Goal: Find specific page/section: Find specific page/section

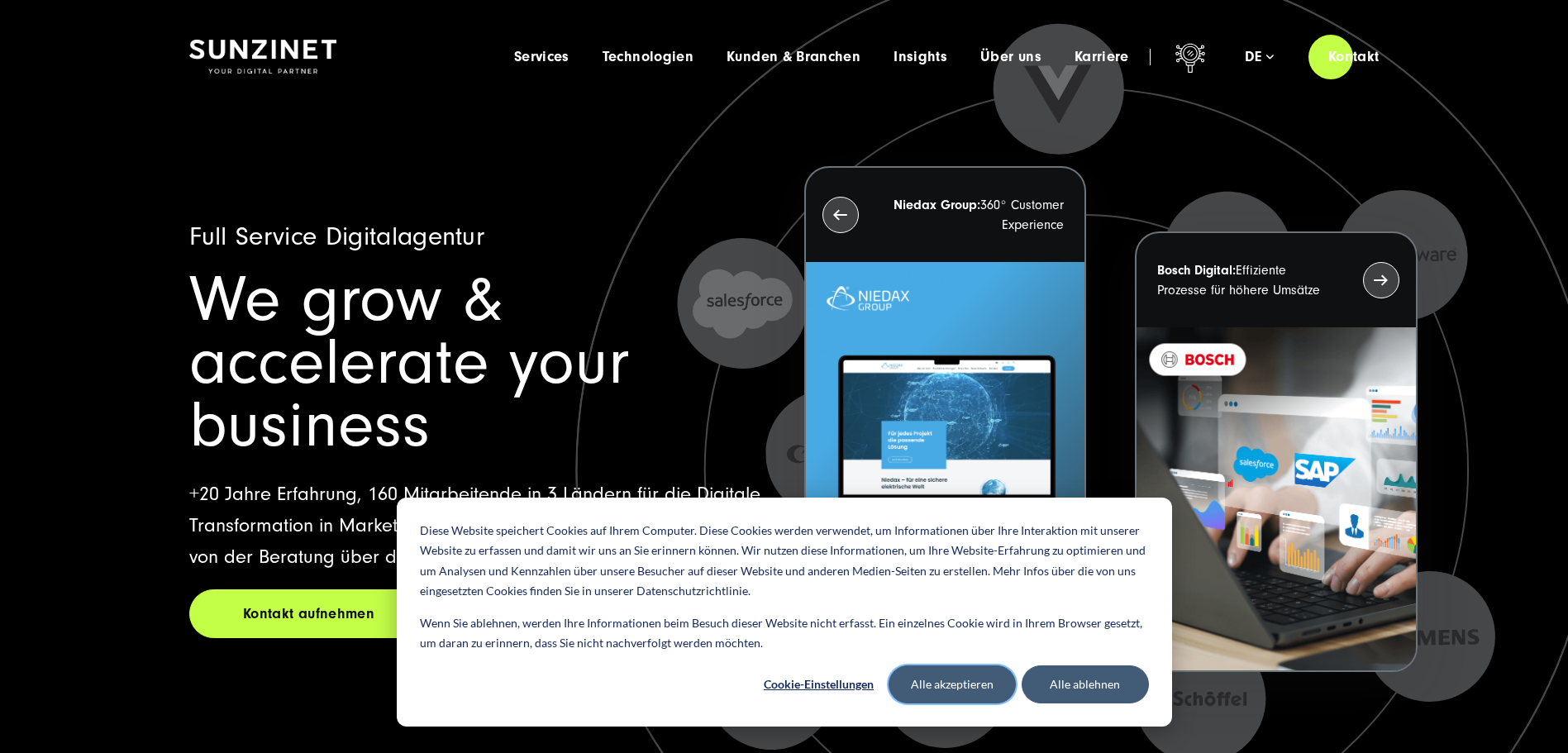
click at [955, 694] on button "Alle akzeptieren" at bounding box center [952, 685] width 127 height 38
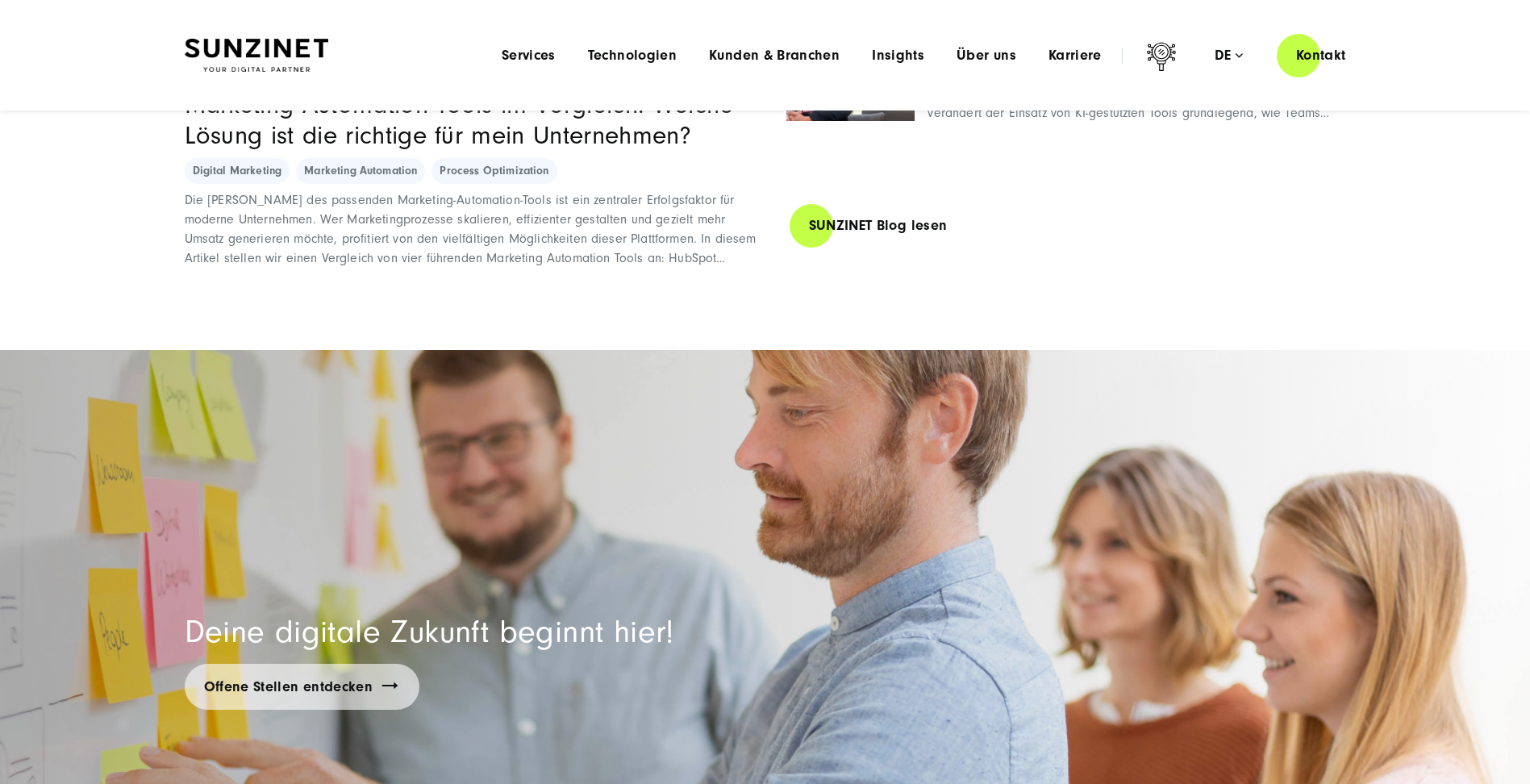
scroll to position [11370, 0]
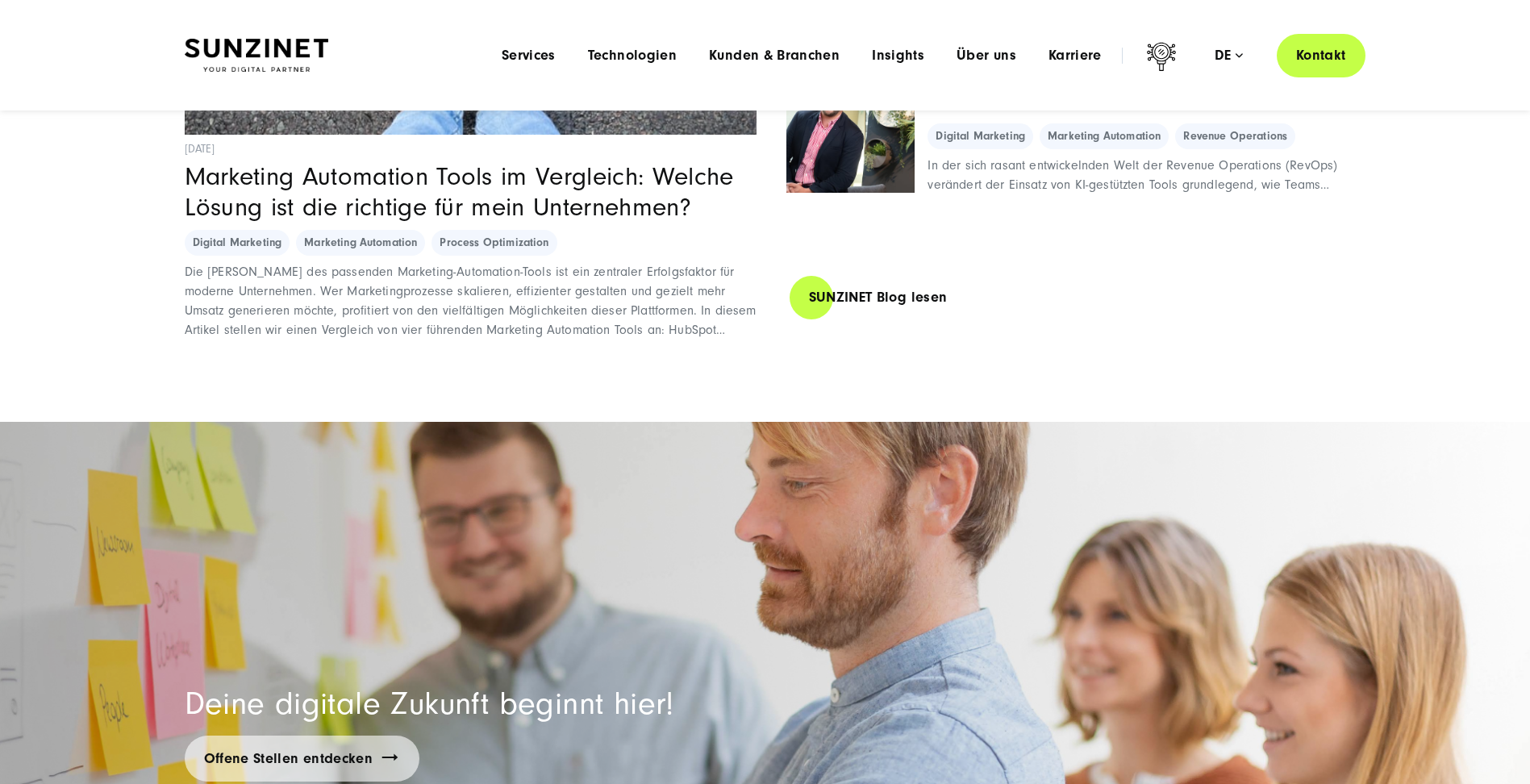
click at [1322, 60] on link "Kontakt" at bounding box center [1321, 55] width 88 height 46
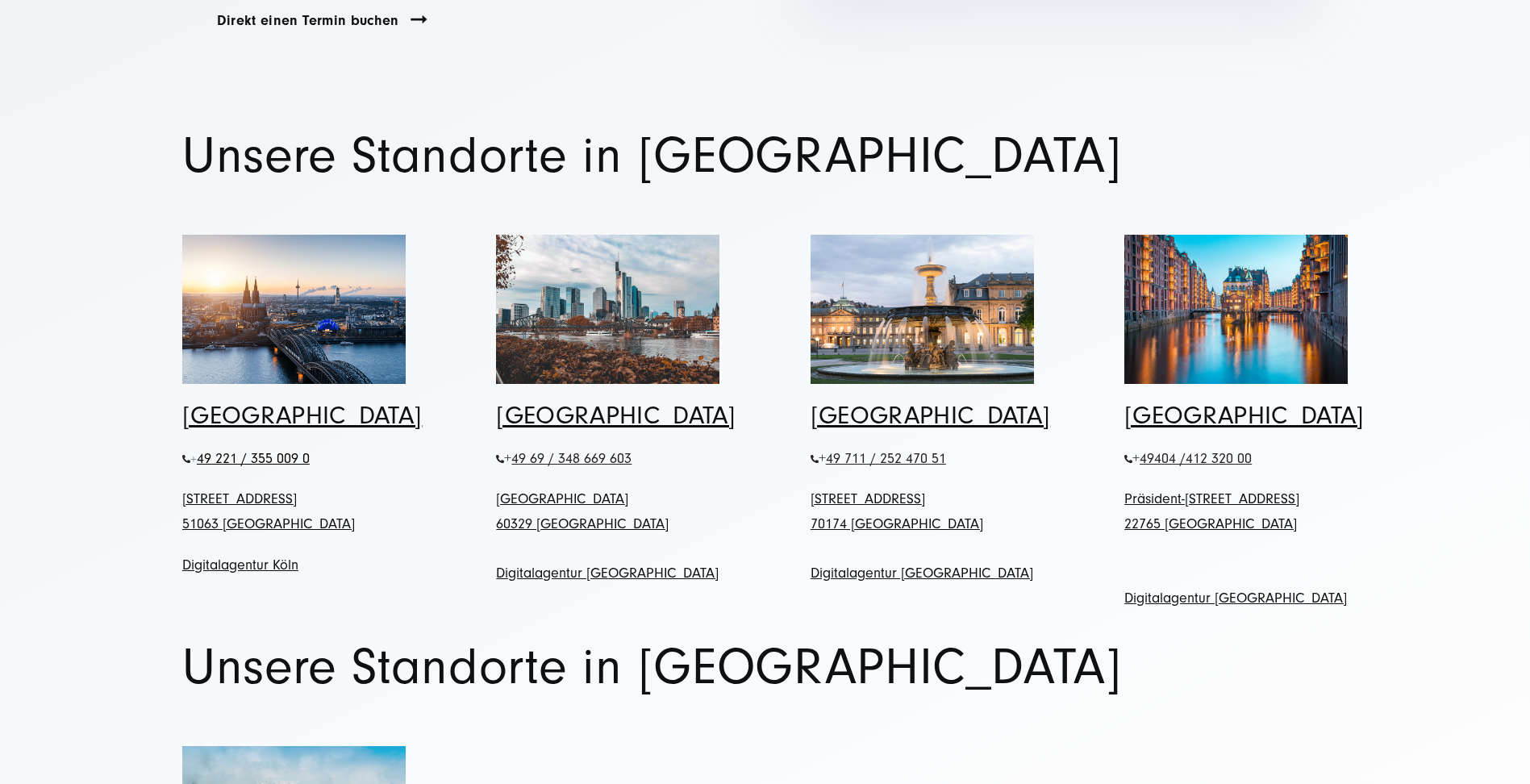
scroll to position [645, 0]
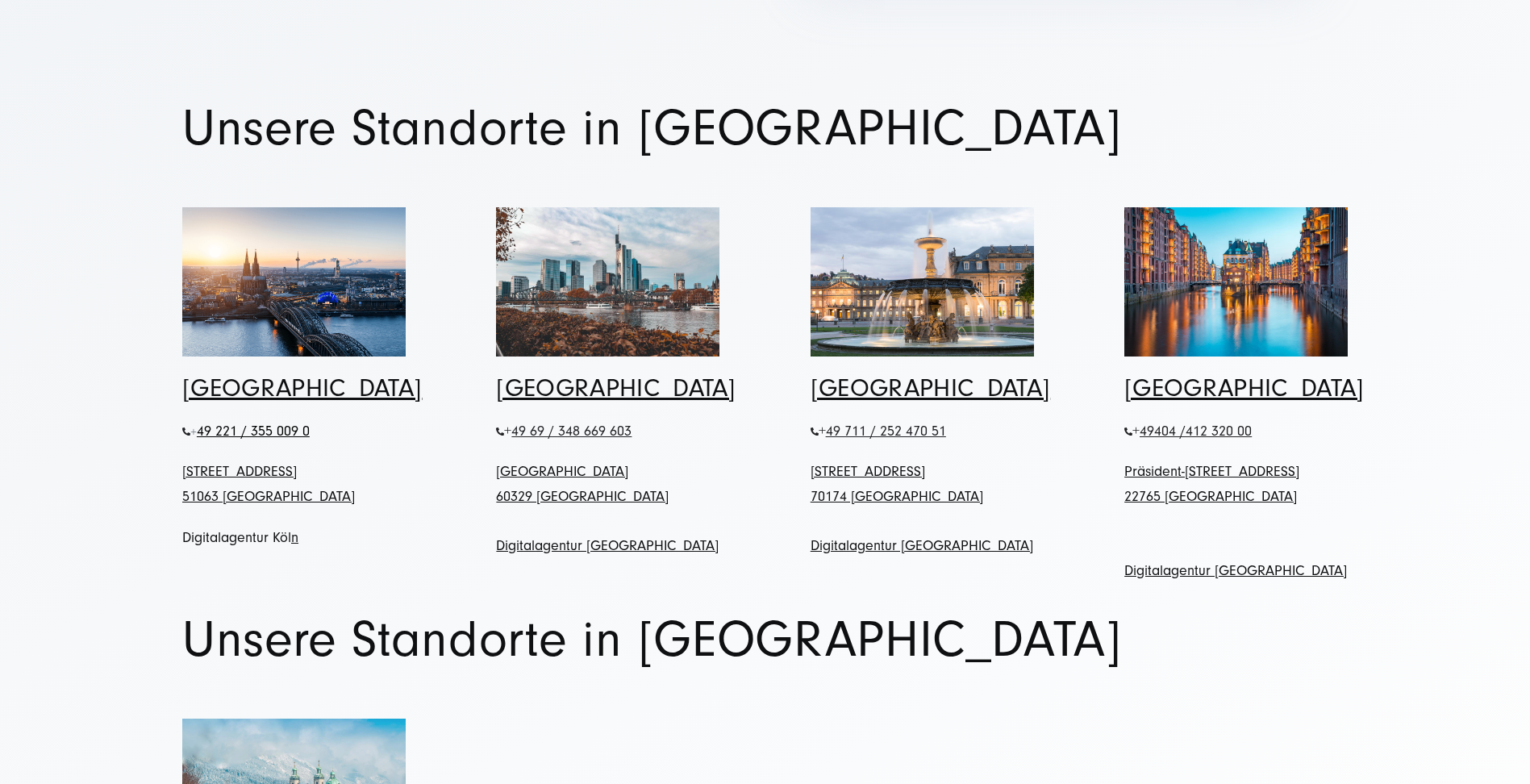
click at [256, 529] on link "Digitalagentur Köl" at bounding box center [236, 537] width 109 height 17
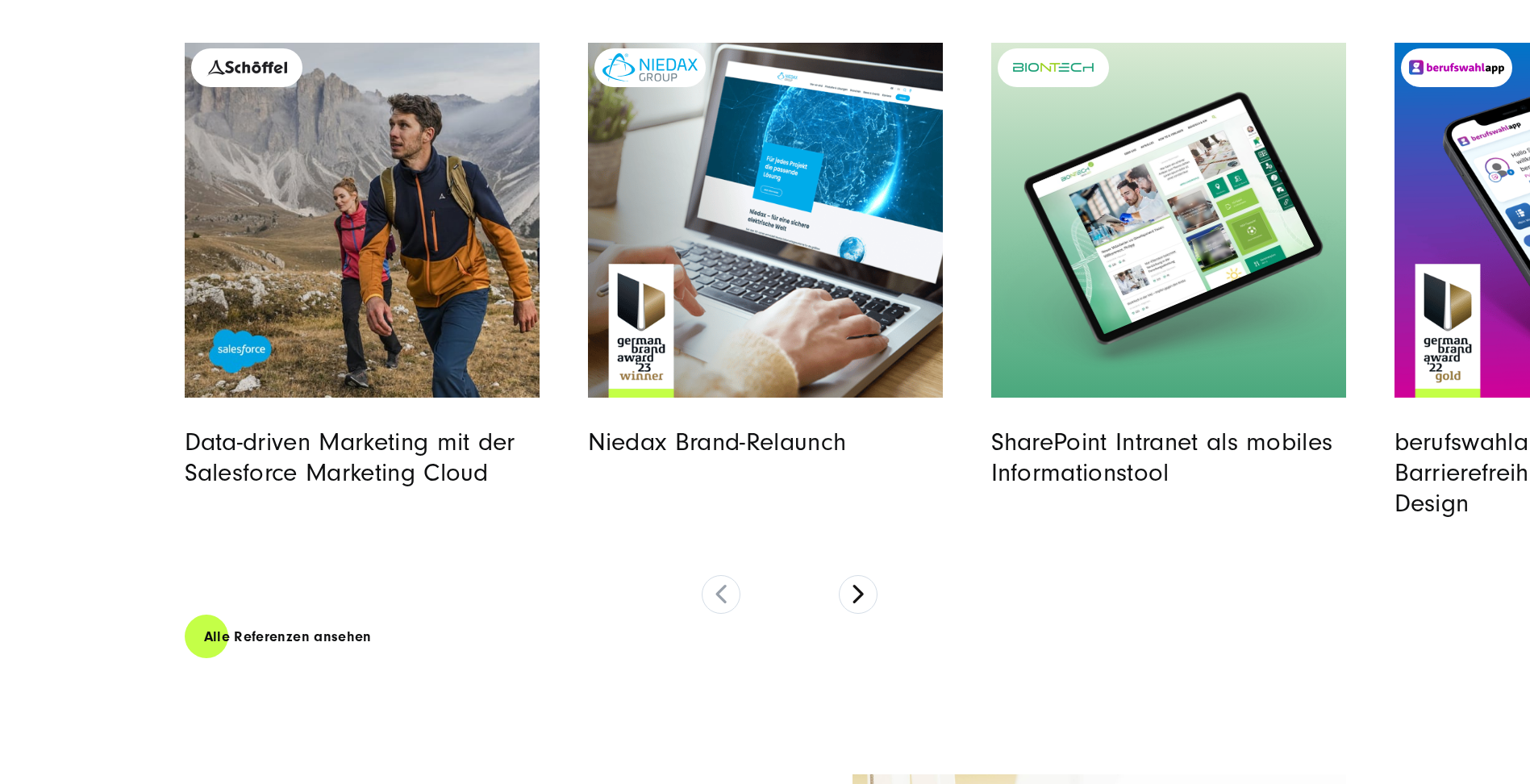
scroll to position [4274, 0]
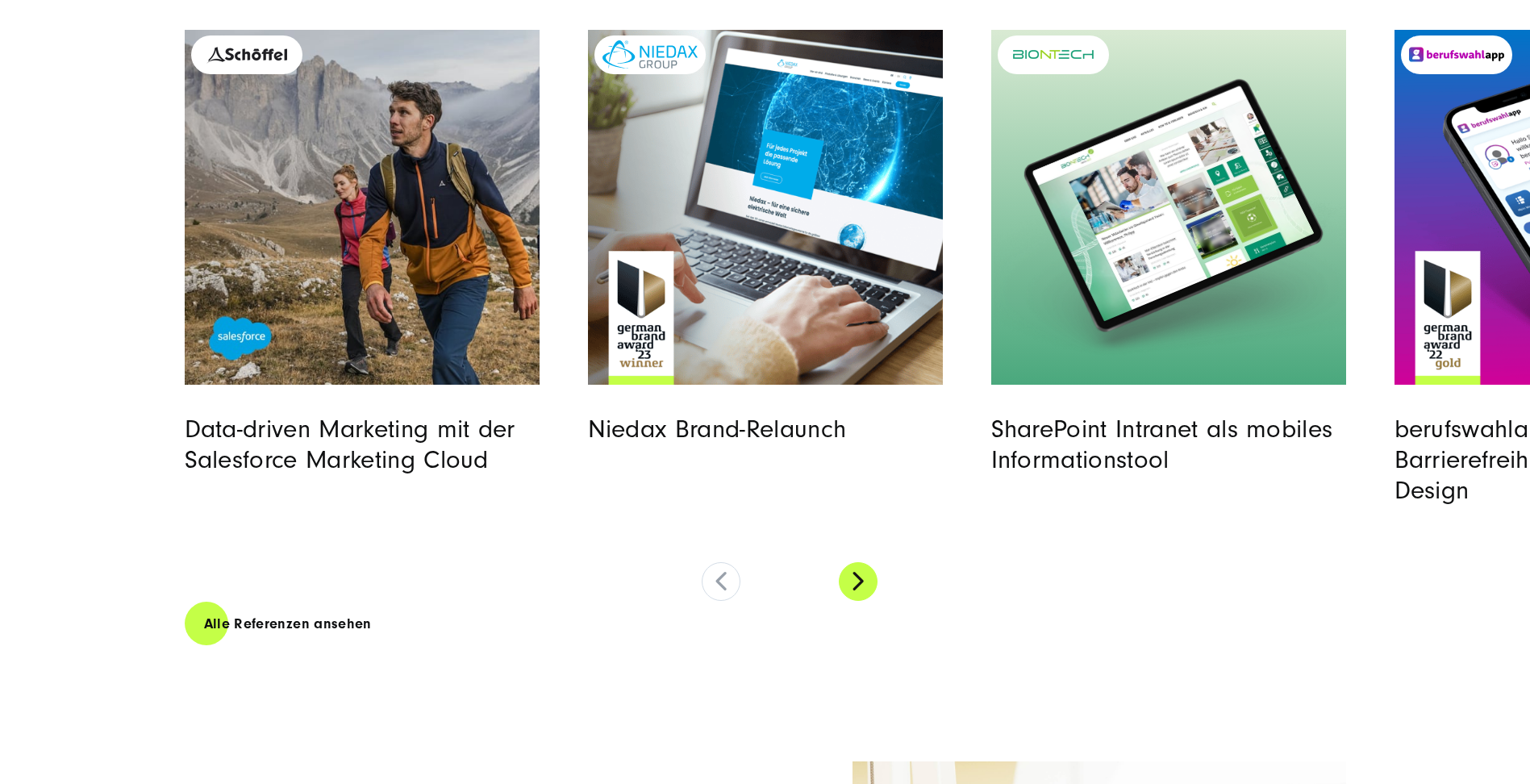
click at [854, 562] on button at bounding box center [858, 581] width 39 height 39
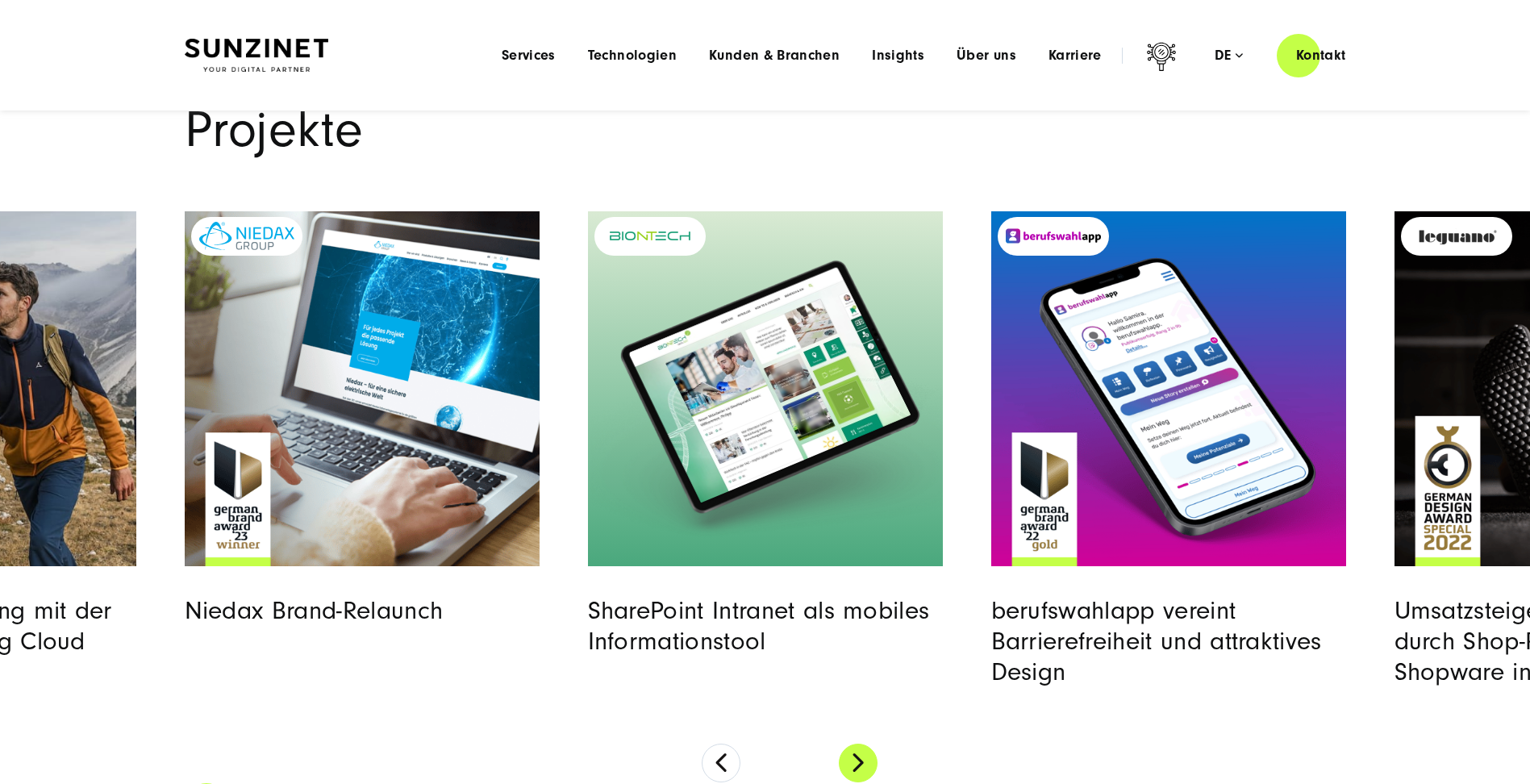
scroll to position [4032, 0]
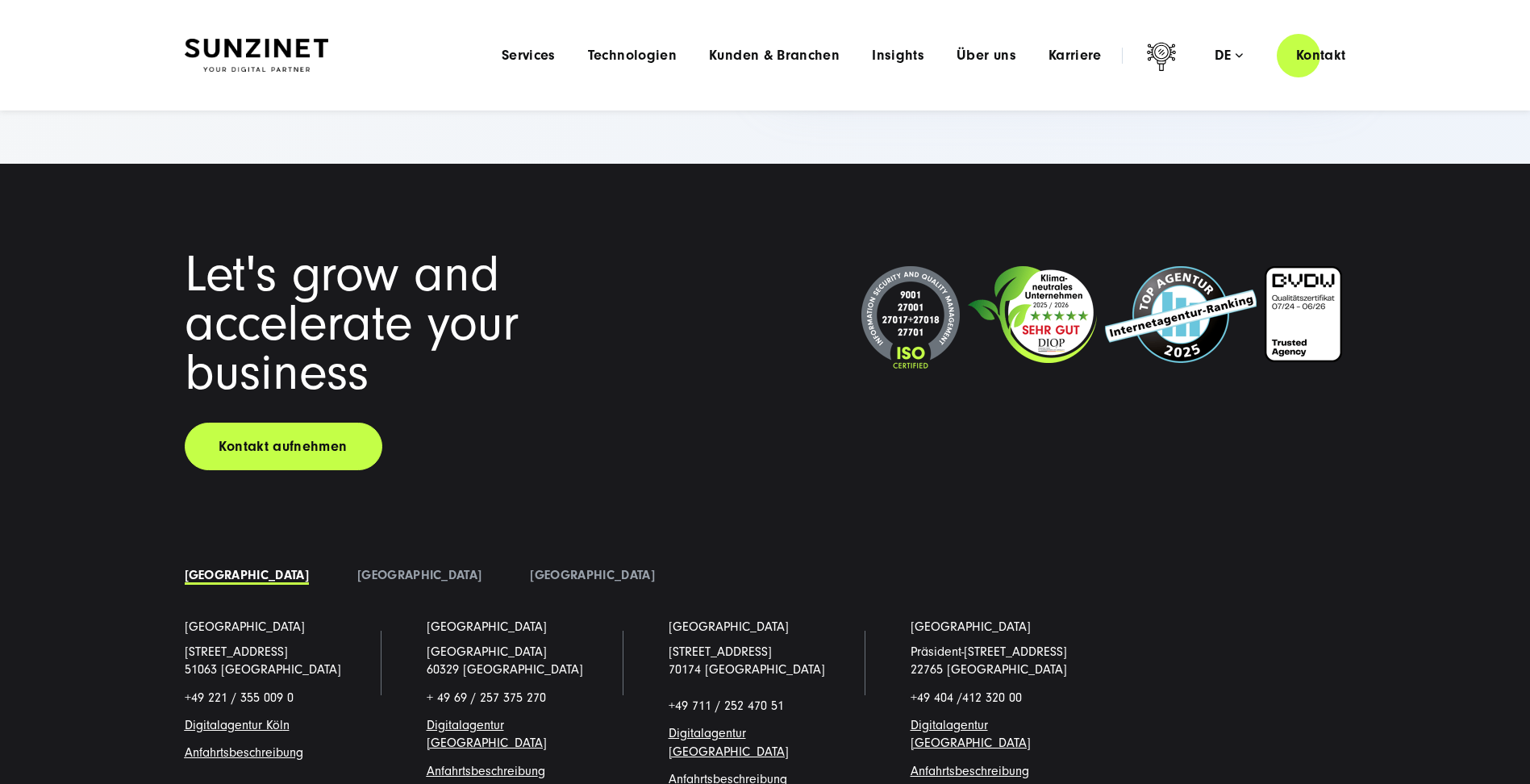
scroll to position [7123, 0]
